Goal: Transaction & Acquisition: Purchase product/service

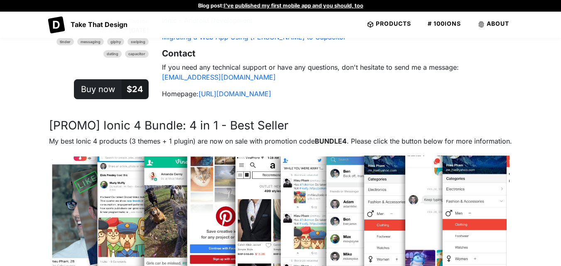
scroll to position [1577, 0]
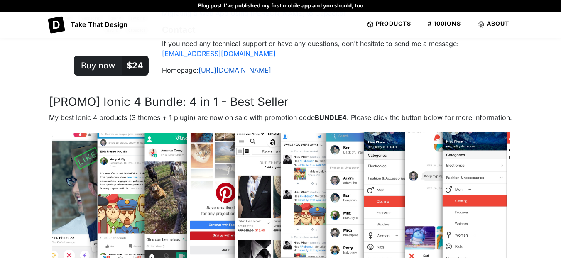
click at [244, 66] on link "[URL][DOMAIN_NAME]" at bounding box center [234, 70] width 73 height 8
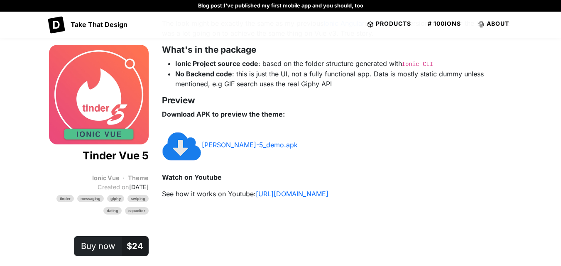
scroll to position [415, 0]
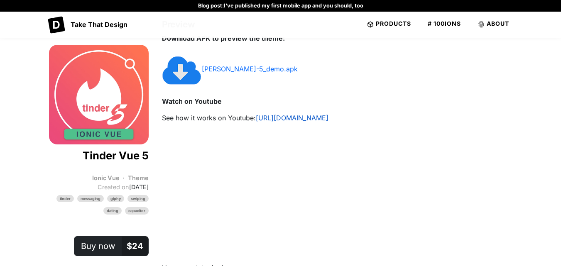
click at [321, 115] on link "[URL][DOMAIN_NAME]" at bounding box center [292, 118] width 73 height 8
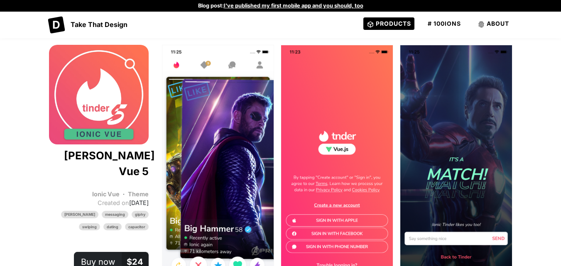
click at [385, 18] on link "Products" at bounding box center [388, 23] width 51 height 12
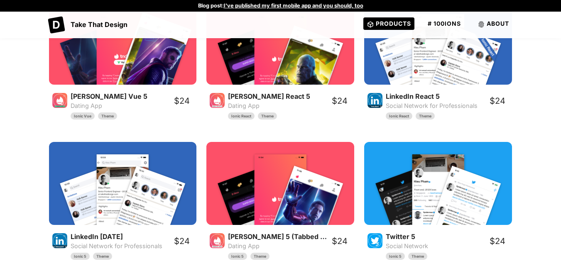
scroll to position [42, 0]
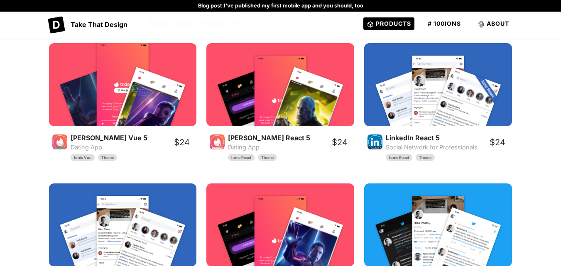
click at [131, 80] on img "Content" at bounding box center [123, 98] width 52 height 112
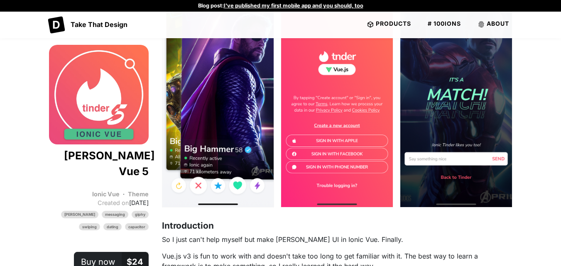
scroll to position [83, 0]
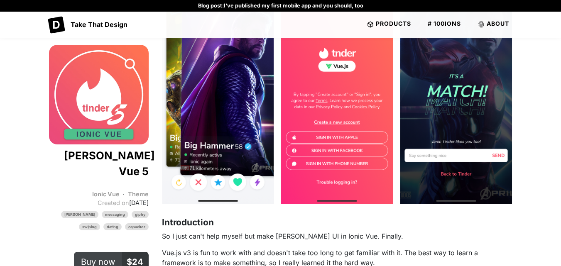
click at [120, 252] on button "Buy now $ 24" at bounding box center [111, 262] width 75 height 20
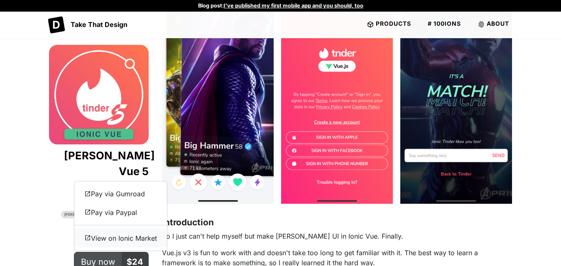
click at [116, 229] on link "View on Ionic Market" at bounding box center [120, 238] width 93 height 19
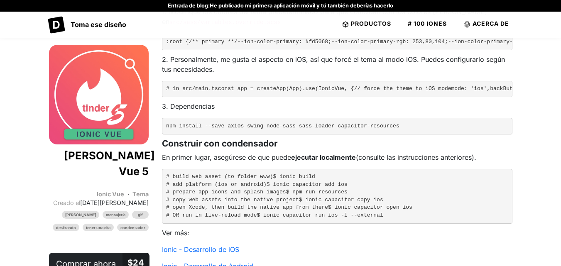
scroll to position [1003, 0]
